Goal: Information Seeking & Learning: Understand process/instructions

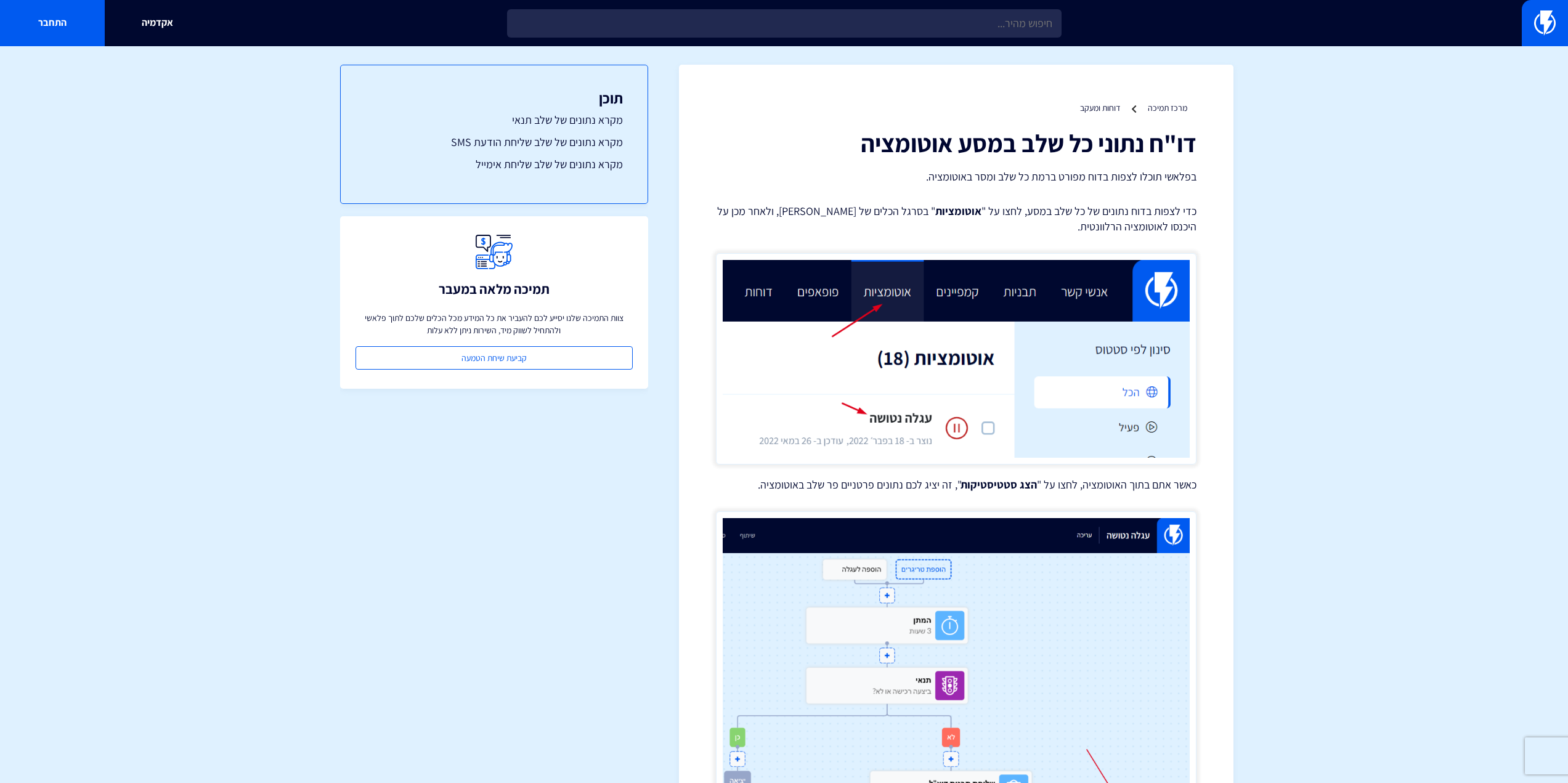
click at [1077, 148] on h1 "דו"ח נתוני כל שלב במסע אוטומציה" at bounding box center [956, 143] width 480 height 27
copy div "דו"ח נתוני כל שלב במסע אוטומציה"
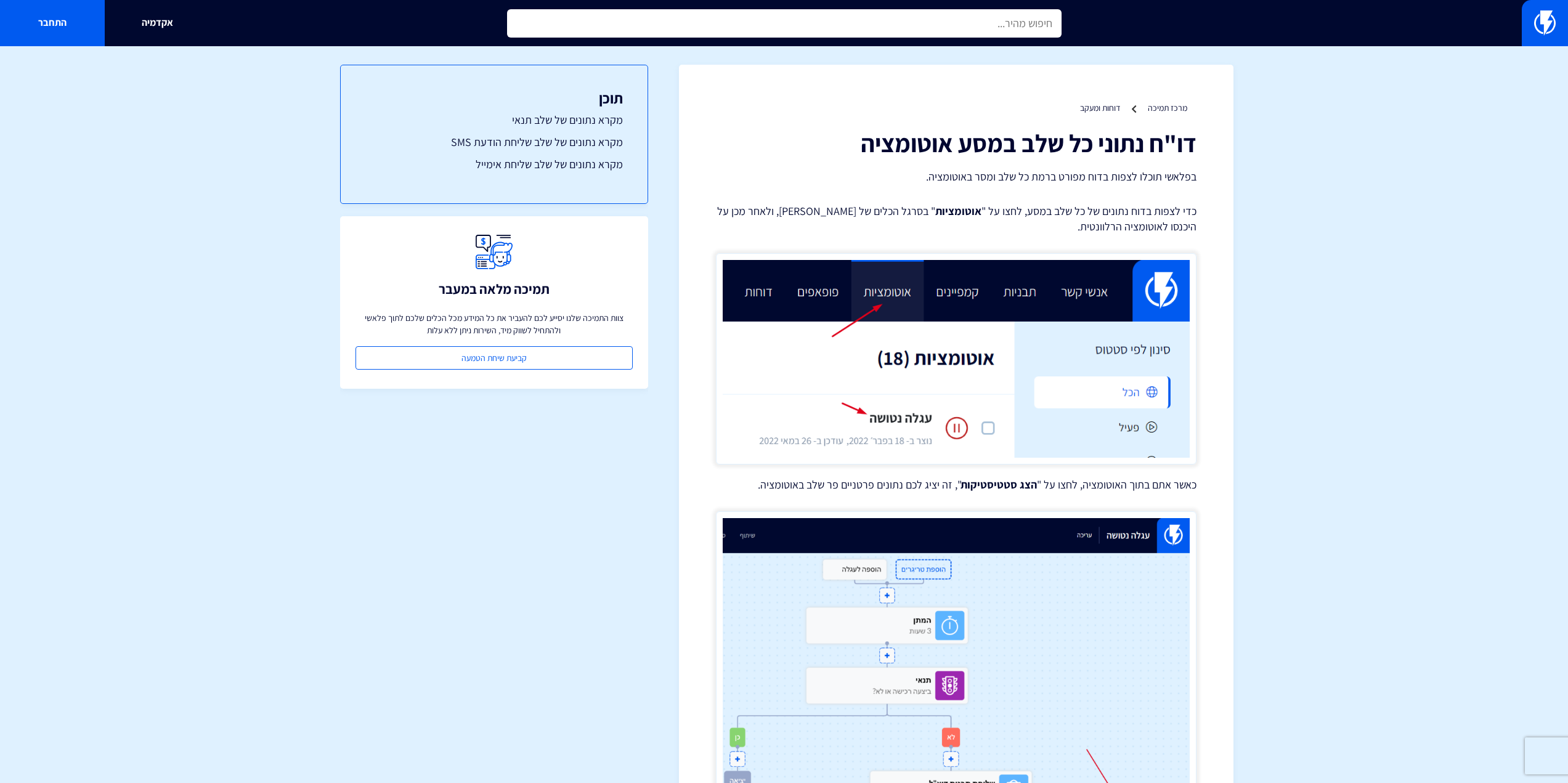
click at [981, 24] on input "text" at bounding box center [784, 23] width 555 height 29
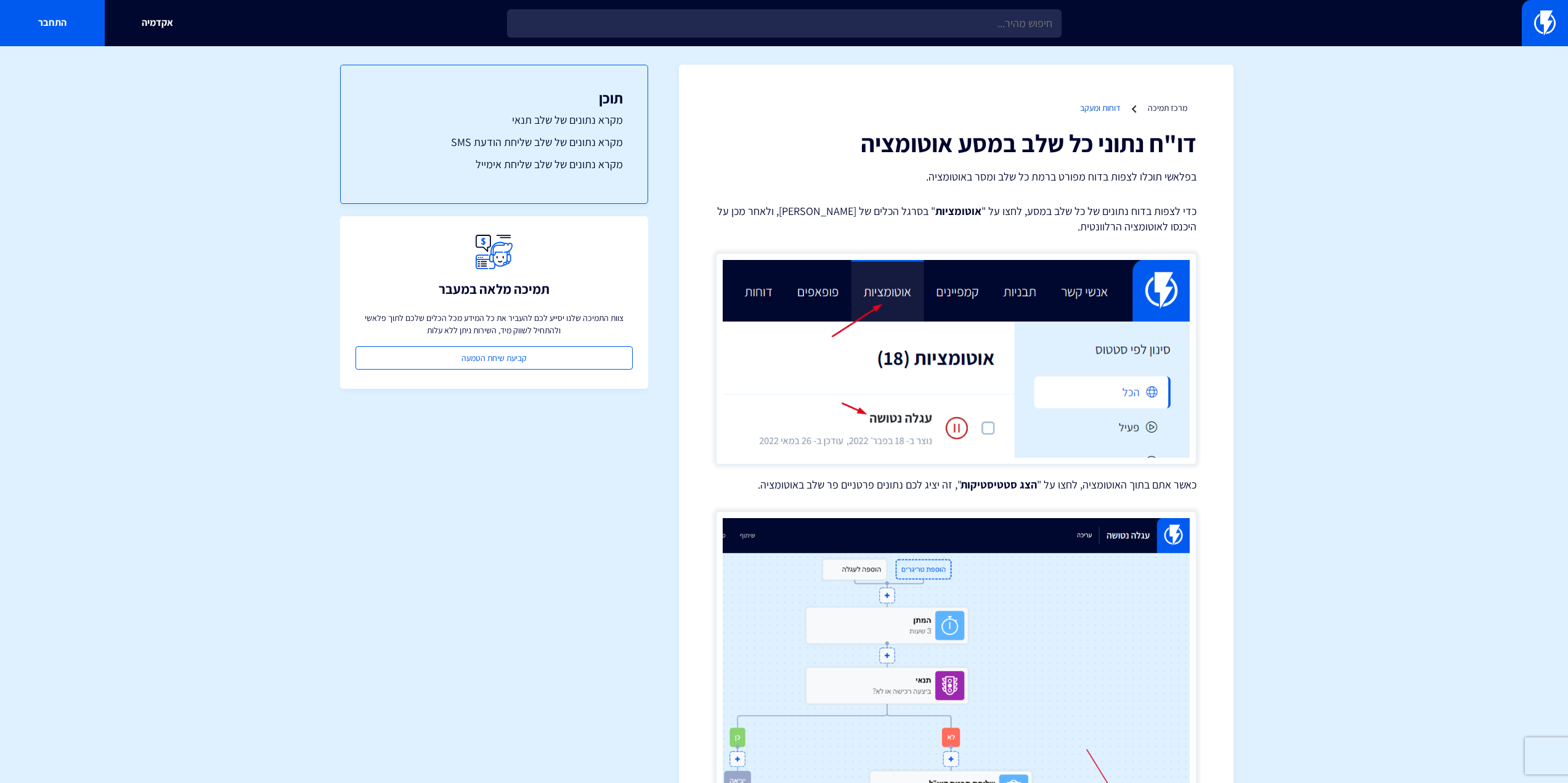
click at [1090, 107] on link "דוחות ומעקב" at bounding box center [1101, 107] width 40 height 11
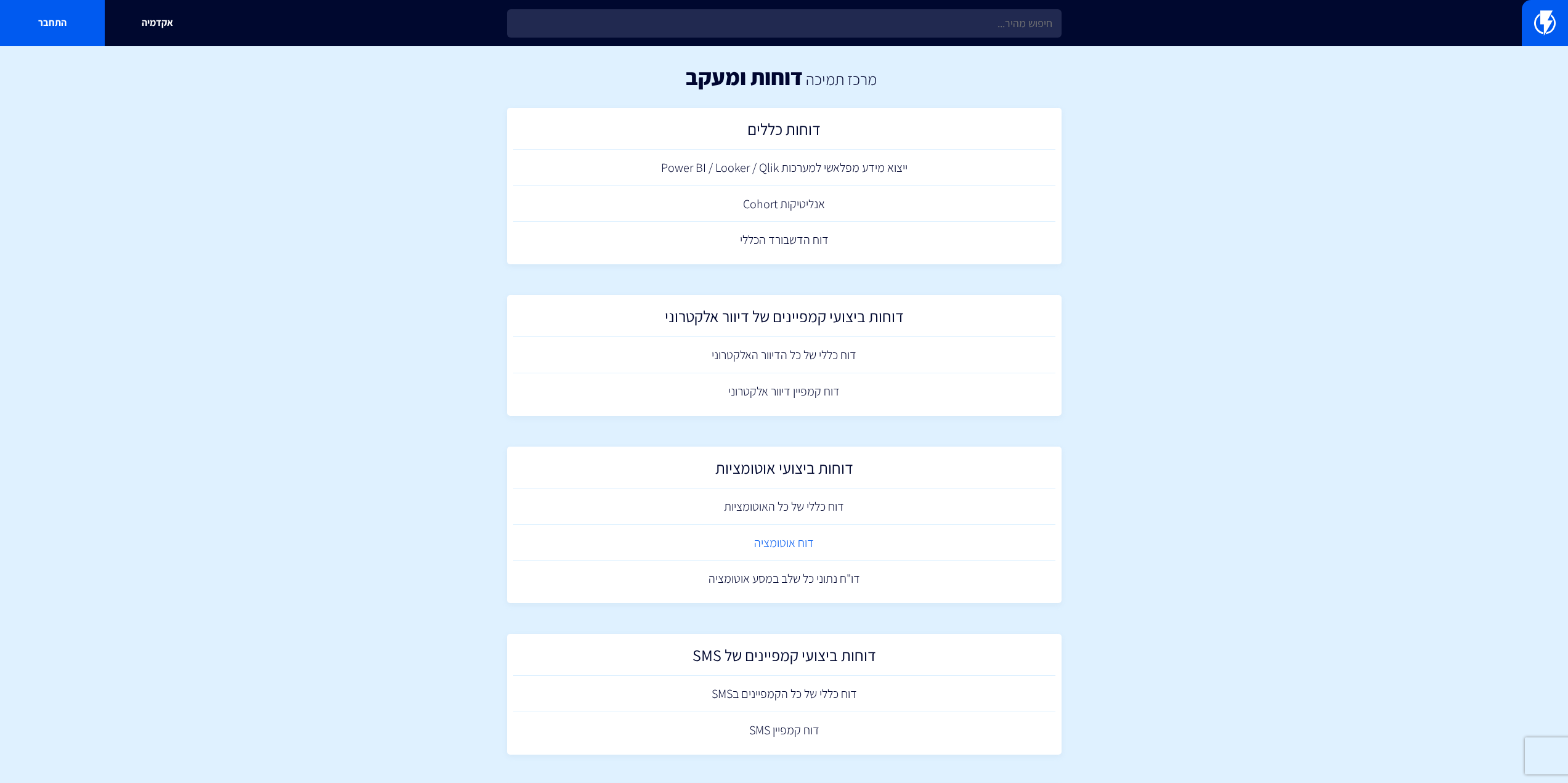
click at [798, 543] on link "דוח אוטומציה" at bounding box center [785, 543] width 542 height 36
